Goal: Transaction & Acquisition: Obtain resource

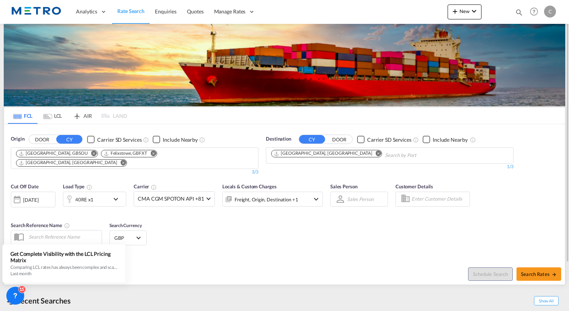
click at [150, 153] on md-icon "Remove" at bounding box center [153, 153] width 6 height 6
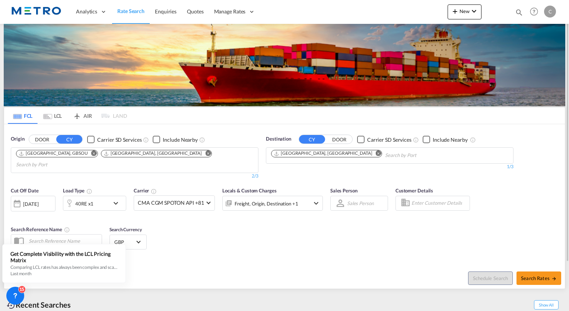
click at [91, 153] on md-icon "Remove" at bounding box center [94, 153] width 6 height 6
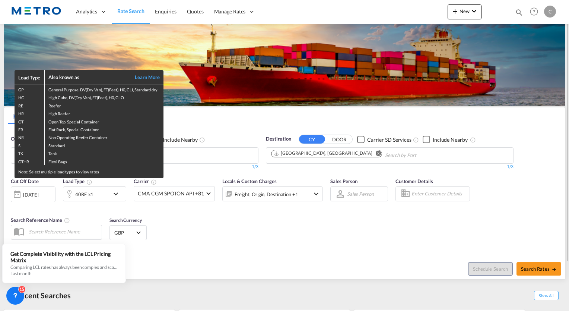
click at [204, 150] on div "Load Type Also known as Learn More GP General Purpose, DV(Dry Van), FT(Feet), H…" at bounding box center [284, 155] width 569 height 311
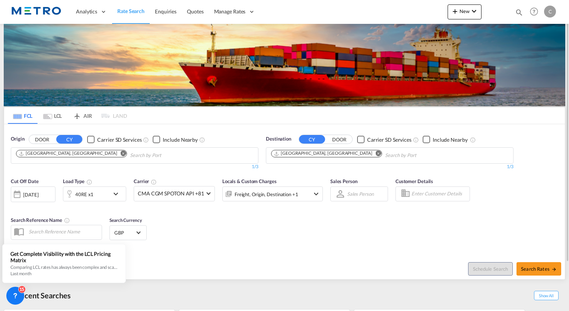
click at [121, 154] on md-icon "Remove" at bounding box center [124, 153] width 6 height 6
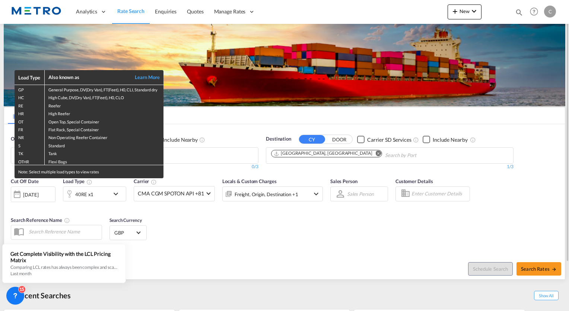
click at [119, 193] on div "Load Type Also known as Learn More GP General Purpose, DV(Dry Van), FT(Feet), H…" at bounding box center [284, 155] width 569 height 311
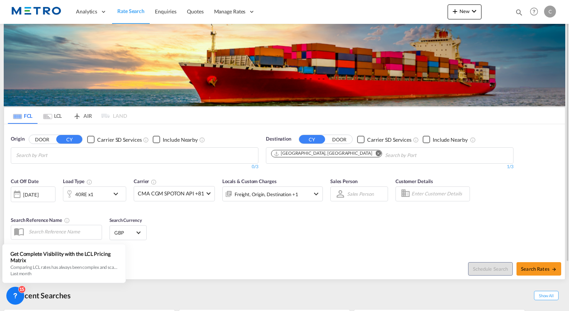
click at [119, 193] on md-icon "icon-chevron-down" at bounding box center [117, 193] width 13 height 9
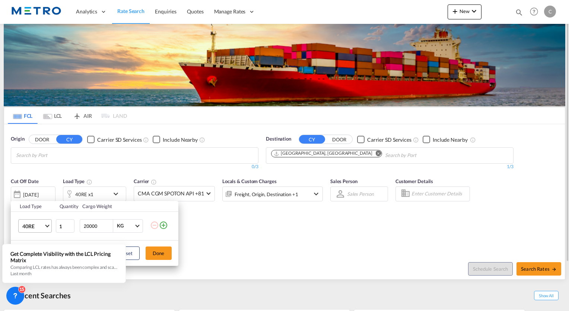
click at [45, 228] on md-select-value "40RE" at bounding box center [37, 225] width 30 height 13
click at [34, 187] on div "20GP" at bounding box center [28, 186] width 13 height 7
click at [94, 223] on input "20000" at bounding box center [98, 225] width 30 height 13
type input "12000"
click at [154, 255] on button "Done" at bounding box center [159, 252] width 26 height 13
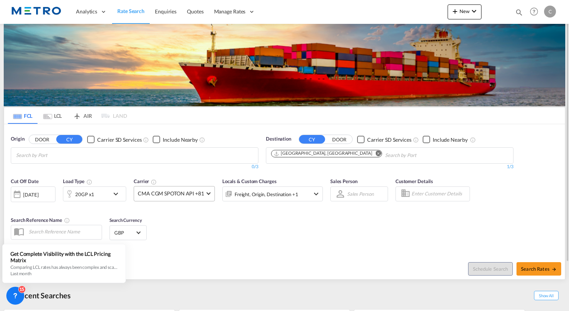
click at [204, 194] on md-select-value "CMA CGM SPOTON API +81" at bounding box center [174, 193] width 80 height 15
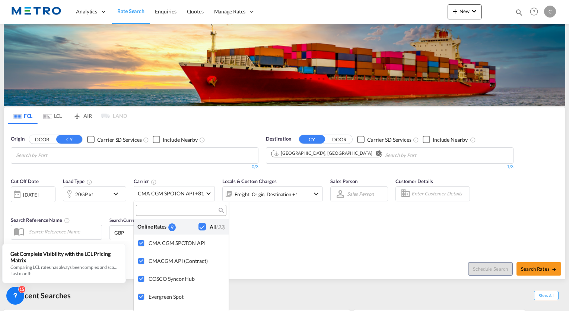
click at [282, 241] on md-backdrop at bounding box center [284, 155] width 569 height 311
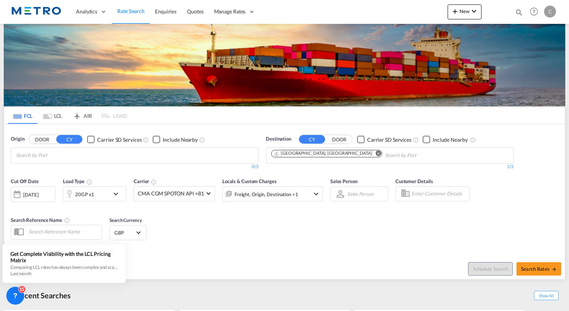
click at [376, 153] on md-icon "Remove" at bounding box center [379, 153] width 6 height 6
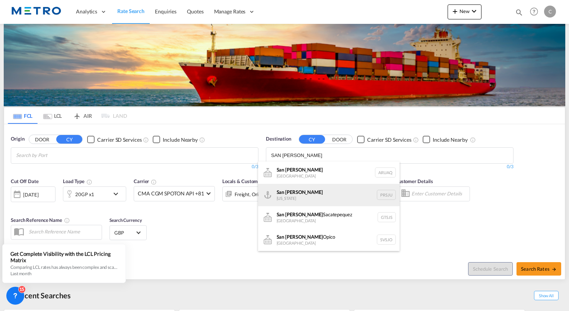
type input "SAN [PERSON_NAME]"
click at [290, 196] on div "[GEOGRAPHIC_DATA][PERSON_NAME][US_STATE] PRSJU" at bounding box center [329, 195] width 142 height 22
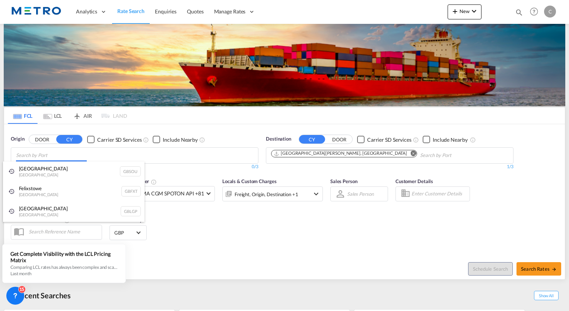
click at [121, 156] on body "Analytics Reports Dashboard Rate Search Enquiries Quotes" at bounding box center [284, 155] width 569 height 311
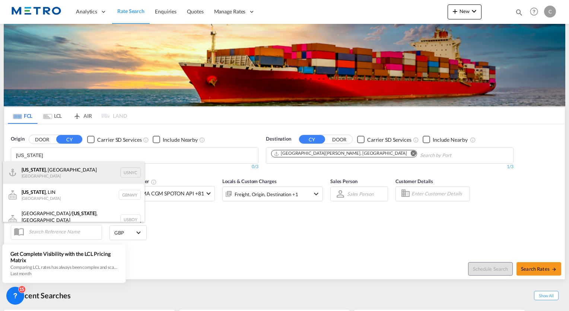
type input "[US_STATE]"
click at [53, 172] on div "[US_STATE] , [GEOGRAPHIC_DATA] [GEOGRAPHIC_DATA] USNYC" at bounding box center [74, 172] width 142 height 22
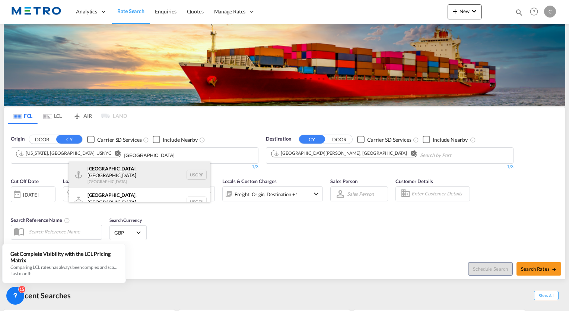
type input "[GEOGRAPHIC_DATA]"
click at [98, 169] on div "[GEOGRAPHIC_DATA] , [GEOGRAPHIC_DATA] [GEOGRAPHIC_DATA] USORF" at bounding box center [140, 174] width 142 height 27
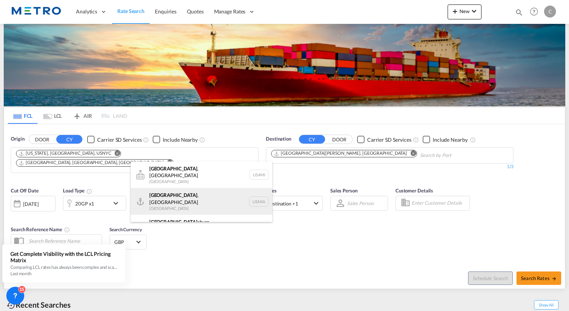
type input "[GEOGRAPHIC_DATA]"
click at [157, 194] on div "[GEOGRAPHIC_DATA] , [GEOGRAPHIC_DATA] [GEOGRAPHIC_DATA] USMIA" at bounding box center [202, 201] width 142 height 27
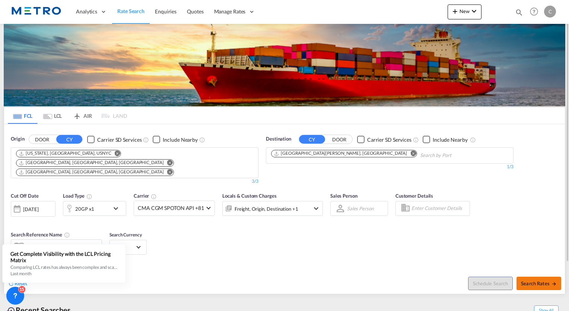
click at [541, 276] on button "Search Rates" at bounding box center [539, 282] width 45 height 13
type input "USNYC,USORF,USMIA to PRSJU / [DATE]"
